Goal: Information Seeking & Learning: Understand process/instructions

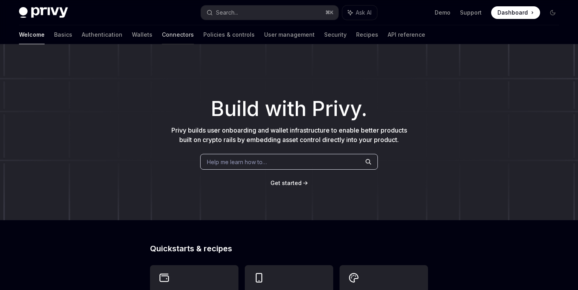
scroll to position [334, 0]
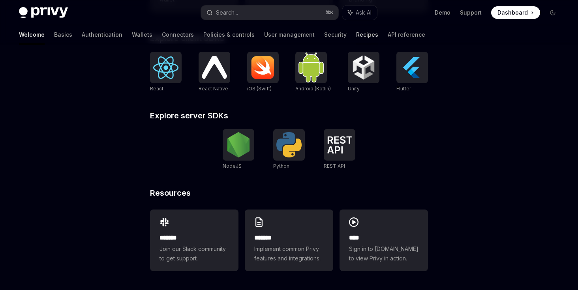
click at [356, 39] on link "Recipes" at bounding box center [367, 34] width 22 height 19
type textarea "*"
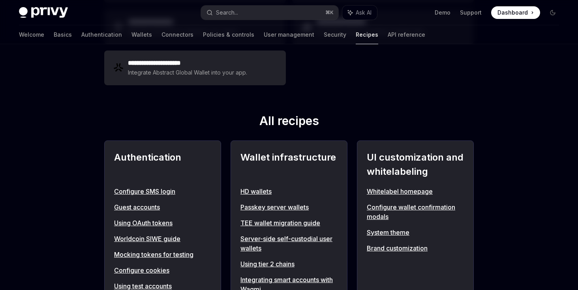
scroll to position [8, 0]
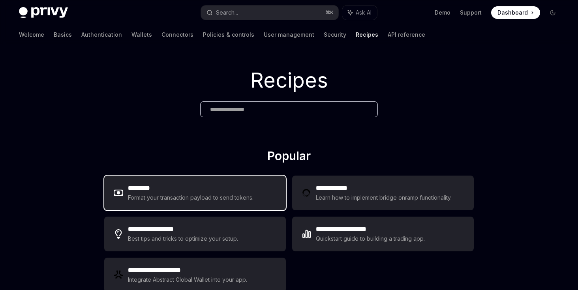
click at [182, 197] on div "Format your transaction payload to send tokens." at bounding box center [191, 197] width 126 height 9
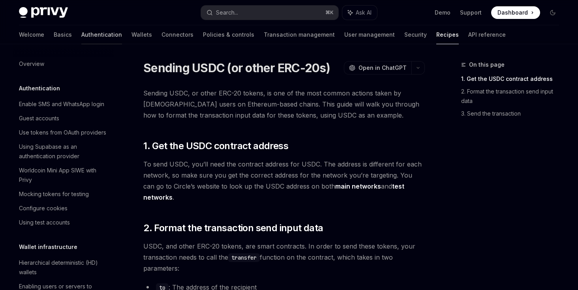
click at [81, 35] on link "Authentication" at bounding box center [101, 34] width 41 height 19
type textarea "*"
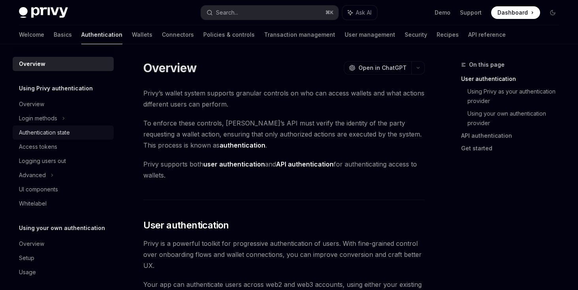
scroll to position [5, 0]
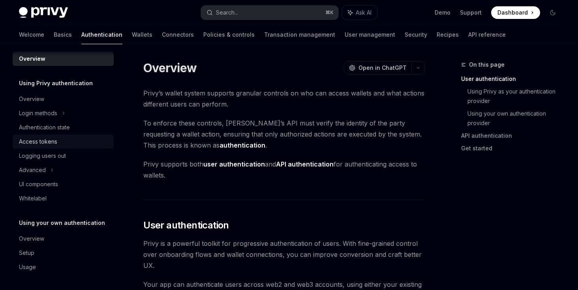
click at [36, 146] on div "Access tokens" at bounding box center [38, 141] width 38 height 9
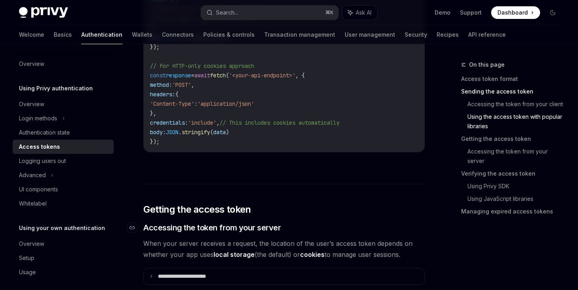
scroll to position [850, 0]
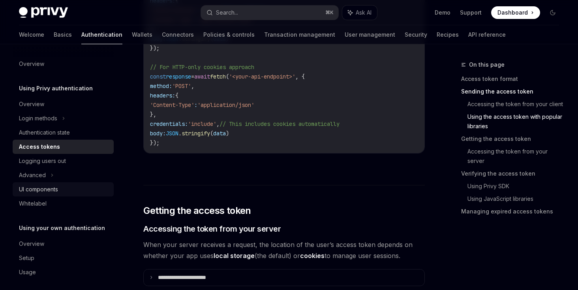
click at [42, 193] on div "UI components" at bounding box center [38, 189] width 39 height 9
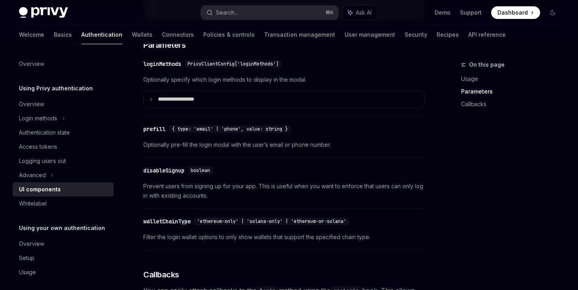
scroll to position [425, 0]
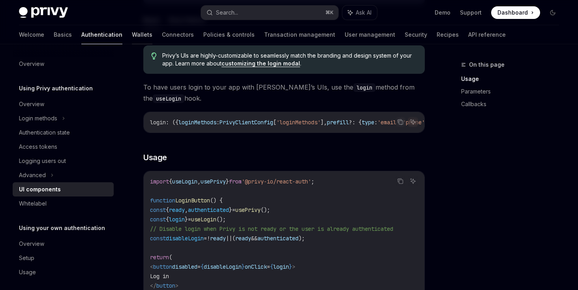
click at [132, 32] on link "Wallets" at bounding box center [142, 34] width 21 height 19
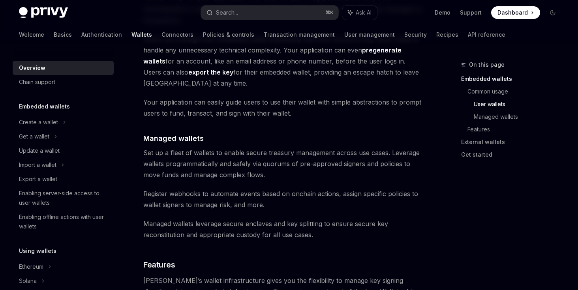
scroll to position [730, 0]
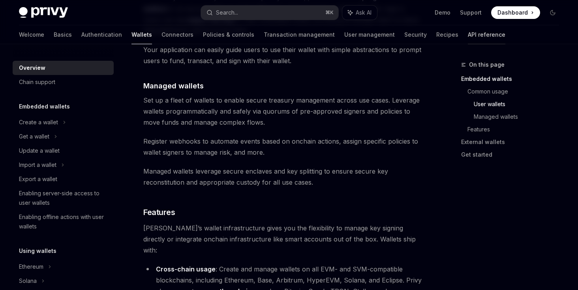
click at [468, 34] on link "API reference" at bounding box center [487, 34] width 38 height 19
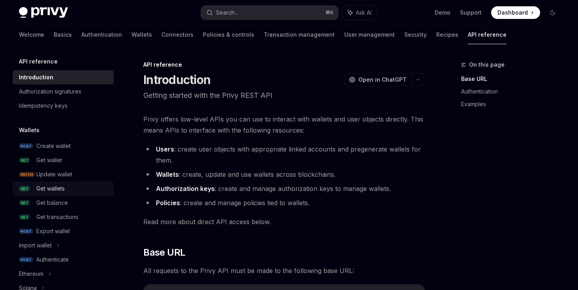
click at [63, 183] on link "GET Get wallets" at bounding box center [63, 189] width 101 height 14
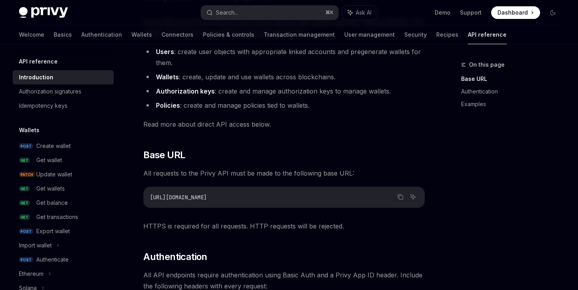
scroll to position [121, 0]
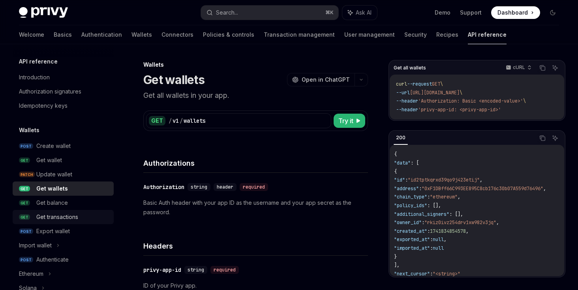
click at [65, 211] on link "GET Get transactions" at bounding box center [63, 217] width 101 height 14
click at [54, 263] on div "Authenticate" at bounding box center [52, 259] width 32 height 9
click at [59, 148] on div "Create wallet" at bounding box center [53, 145] width 34 height 9
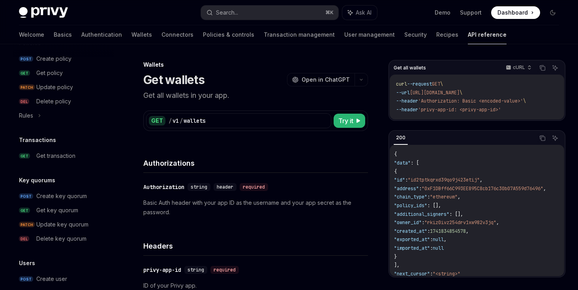
scroll to position [443, 0]
click at [60, 194] on div "Create key quorum" at bounding box center [61, 195] width 51 height 9
click at [436, 38] on link "Recipes" at bounding box center [447, 34] width 22 height 19
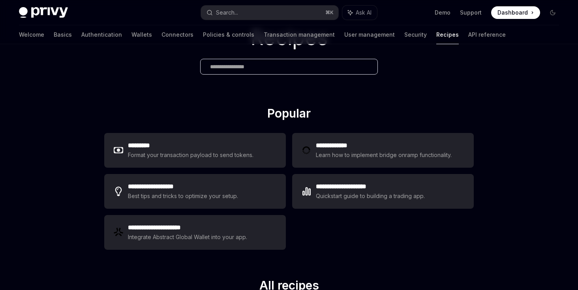
scroll to position [63, 0]
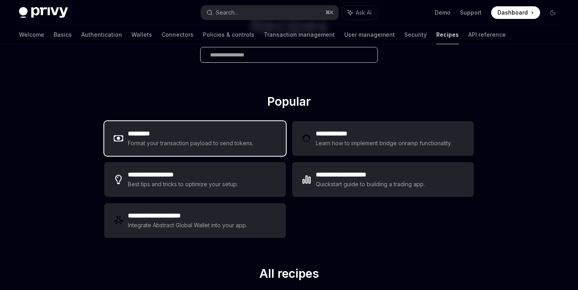
click at [252, 145] on div "Format your transaction payload to send tokens." at bounding box center [191, 143] width 126 height 9
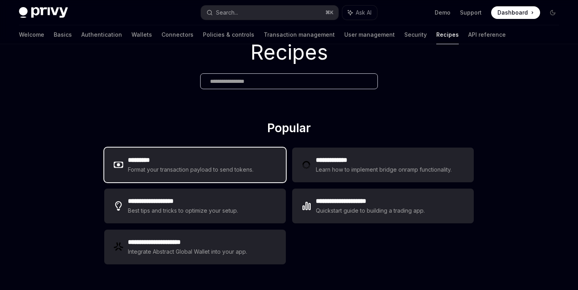
scroll to position [34, 0]
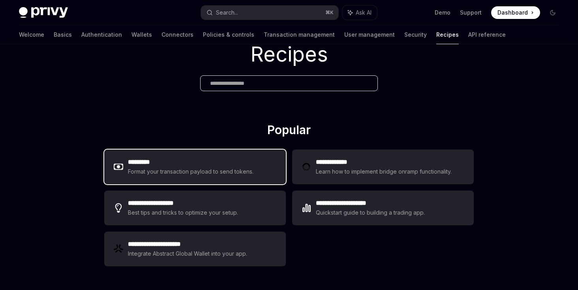
click at [145, 162] on h2 "*********" at bounding box center [191, 162] width 126 height 9
click at [135, 172] on div "Format your transaction payload to send tokens." at bounding box center [191, 171] width 126 height 9
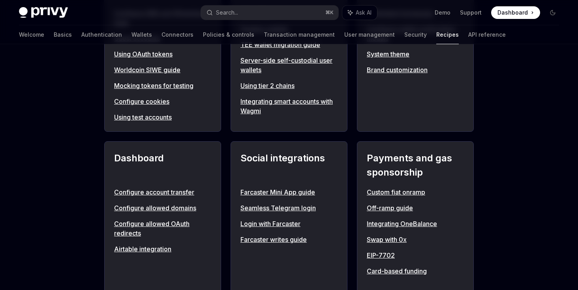
scroll to position [146, 0]
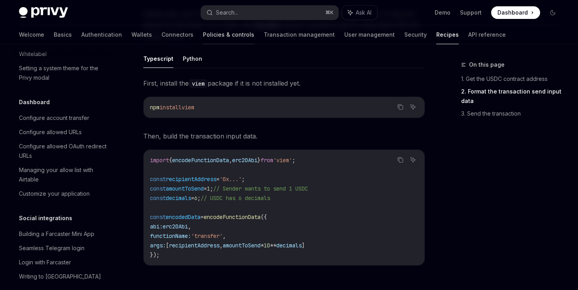
click at [203, 41] on link "Policies & controls" at bounding box center [228, 34] width 51 height 19
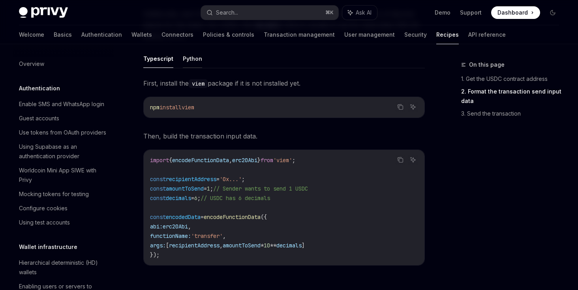
click at [190, 49] on button "Python" at bounding box center [192, 58] width 19 height 19
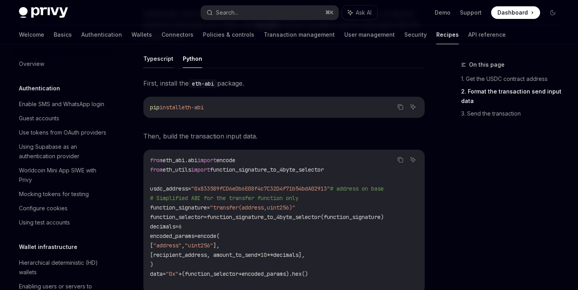
click at [161, 52] on button "Typescript" at bounding box center [158, 58] width 30 height 19
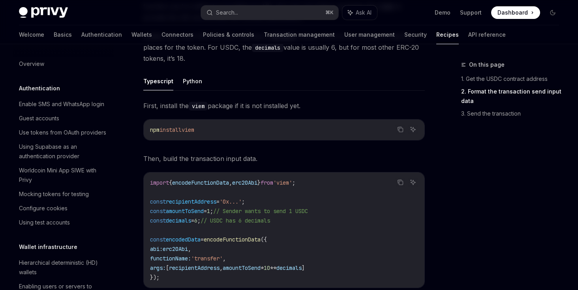
scroll to position [324, 0]
click at [195, 75] on button "Python" at bounding box center [192, 82] width 19 height 19
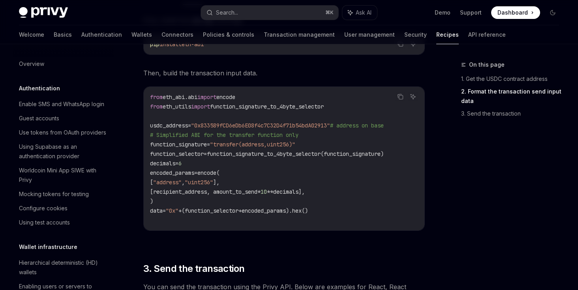
scroll to position [207, 0]
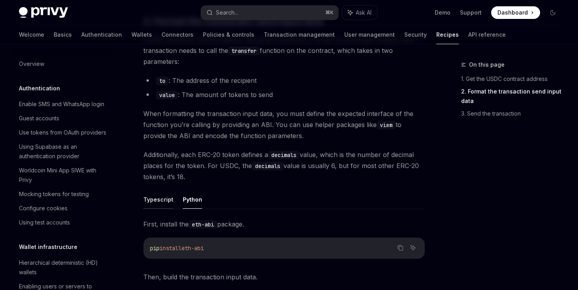
click at [158, 191] on button "Typescript" at bounding box center [158, 199] width 30 height 19
type textarea "*"
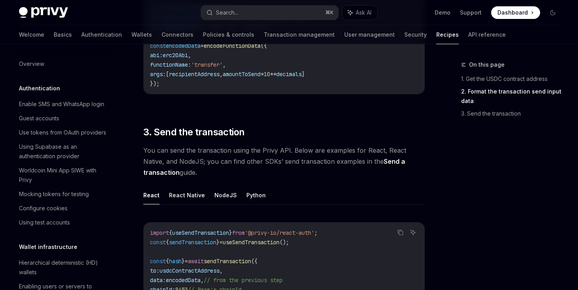
scroll to position [647, 0]
